Goal: Task Accomplishment & Management: Use online tool/utility

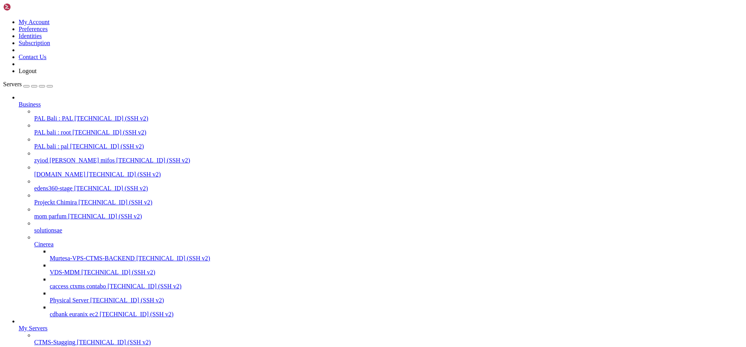
scroll to position [698, 0]
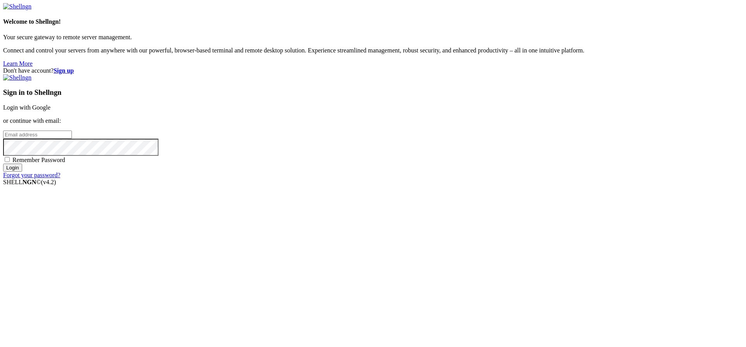
click at [51, 111] on link "Login with Google" at bounding box center [26, 107] width 47 height 7
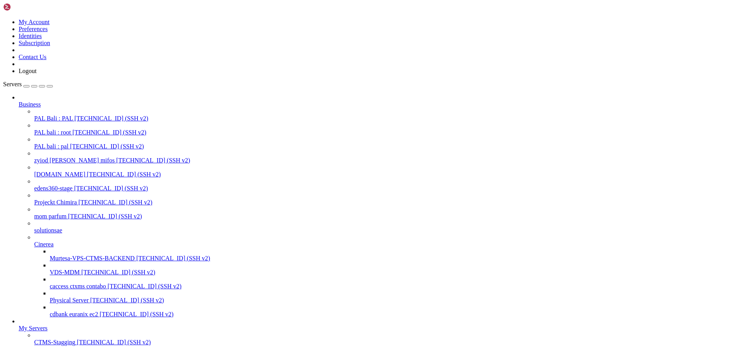
scroll to position [26, 0]
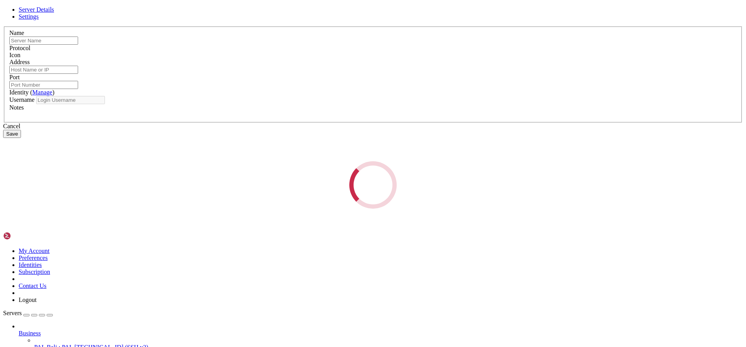
type input "PAL Bali : PAL"
type input "[TECHNICAL_ID]"
type input "55555"
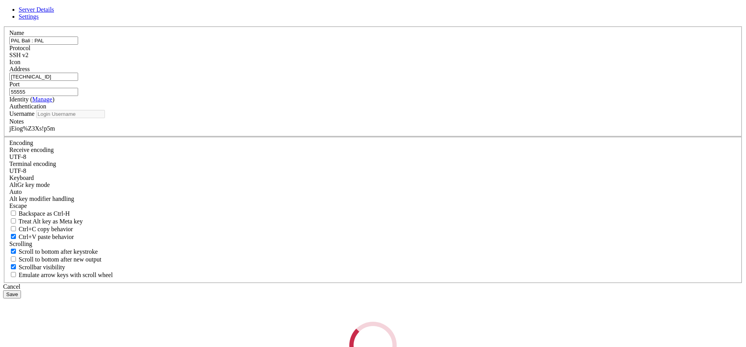
type input "pal"
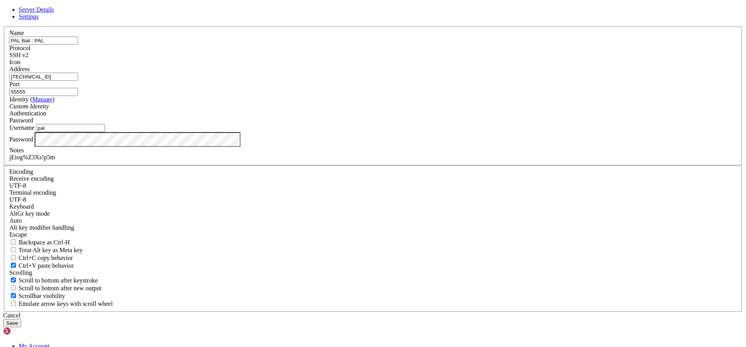
click at [308, 161] on div "jEiog%Z3Xs!p5m" at bounding box center [373, 157] width 728 height 7
click at [426, 312] on div "Cancel" at bounding box center [373, 315] width 740 height 7
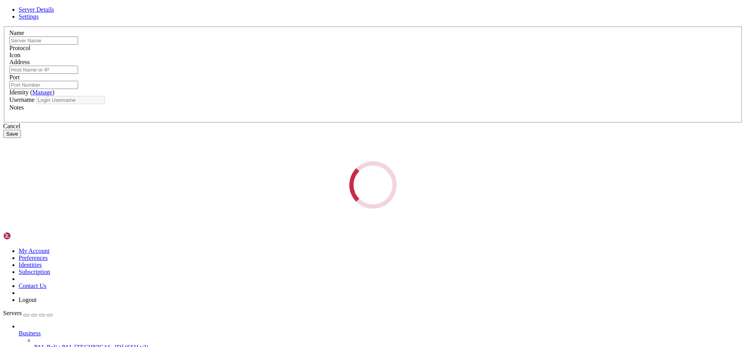
type input "PAL Bali : PAL"
type input "[TECHNICAL_ID]"
type input "55555"
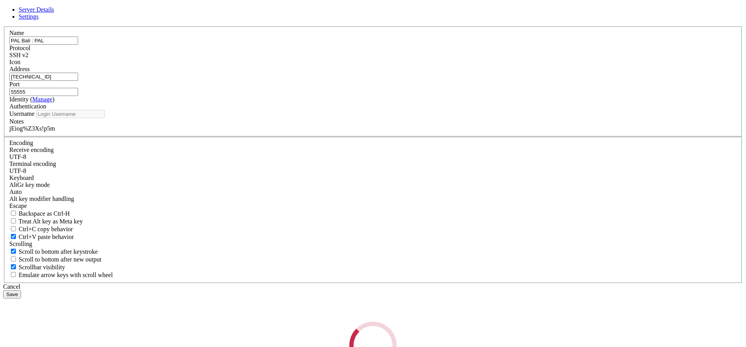
type input "pal"
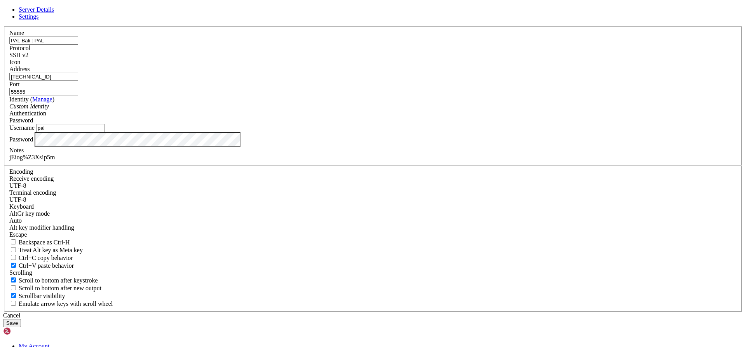
click at [312, 161] on div "jEiog%Z3Xs!p5m" at bounding box center [373, 157] width 728 height 7
click at [416, 312] on div "Cancel" at bounding box center [373, 315] width 740 height 7
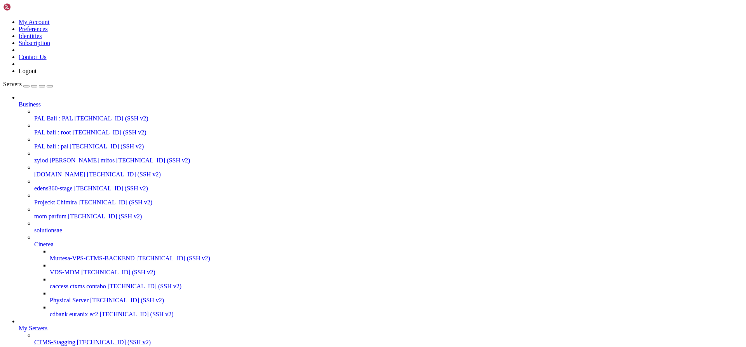
drag, startPoint x: 40, startPoint y: 963, endPoint x: 7, endPoint y: 872, distance: 96.9
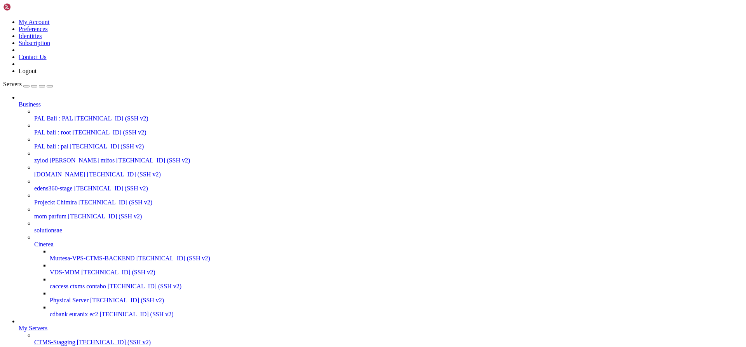
drag, startPoint x: 105, startPoint y: 1033, endPoint x: 7, endPoint y: 853, distance: 205.3
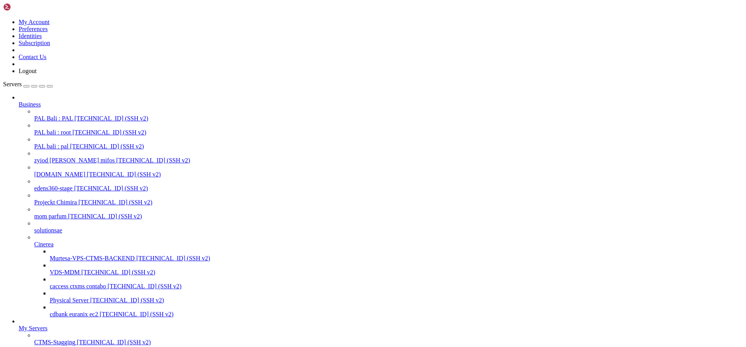
scroll to position [5748, 0]
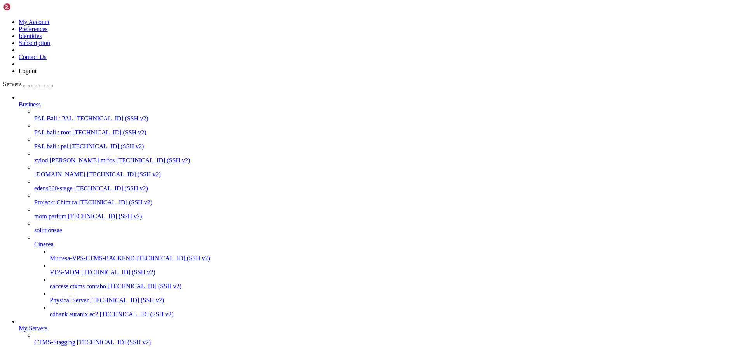
scroll to position [5929, 0]
